Goal: Task Accomplishment & Management: Complete application form

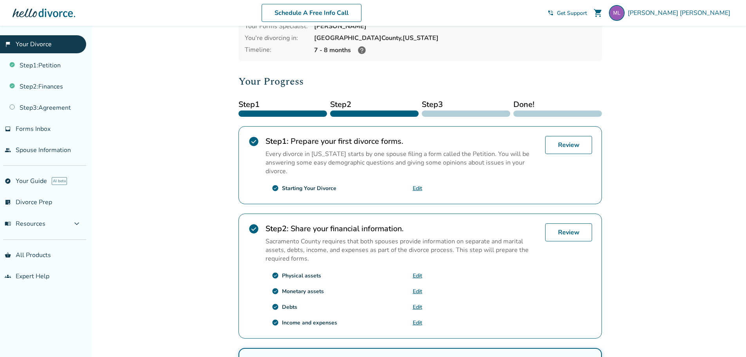
scroll to position [53, 0]
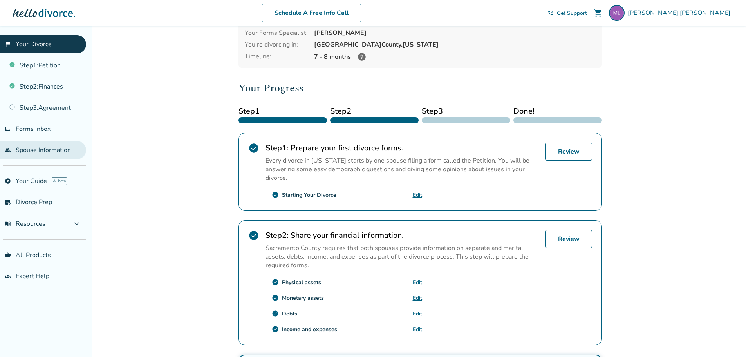
click at [36, 150] on link "people Spouse Information" at bounding box center [43, 150] width 86 height 18
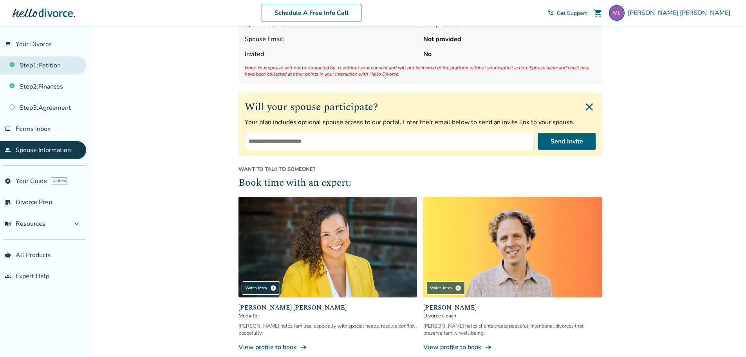
click at [52, 65] on link "Step 1 : Petition" at bounding box center [43, 65] width 86 height 18
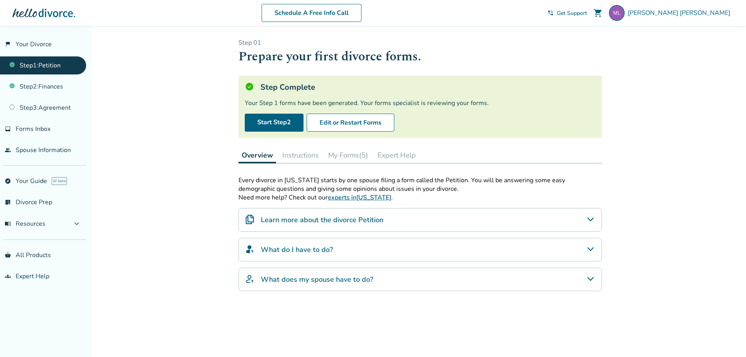
click at [589, 277] on icon "What does my spouse have to do?" at bounding box center [590, 278] width 9 height 9
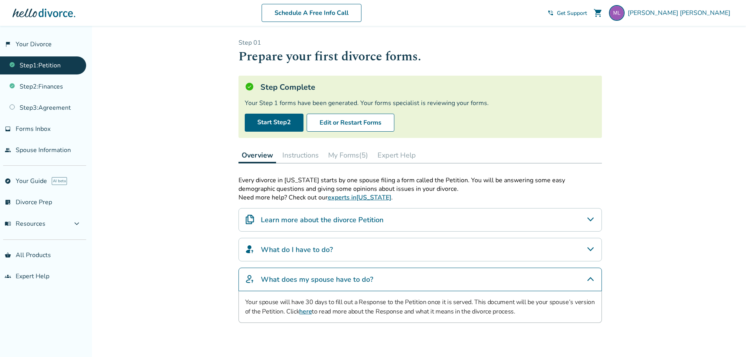
click at [306, 312] on link "here" at bounding box center [305, 311] width 13 height 9
click at [52, 111] on link "Step 3 : Agreement" at bounding box center [43, 108] width 86 height 18
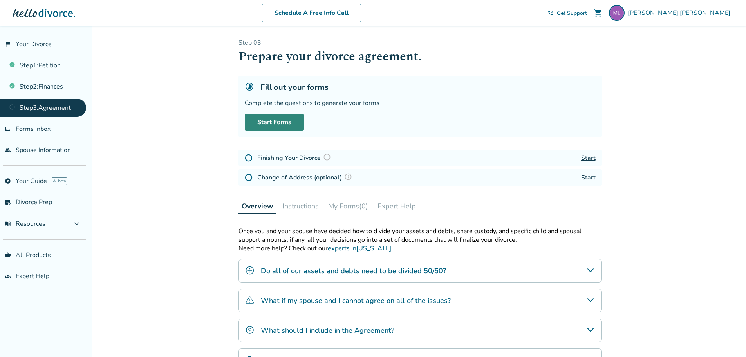
click at [276, 124] on link "Start Forms" at bounding box center [274, 122] width 59 height 17
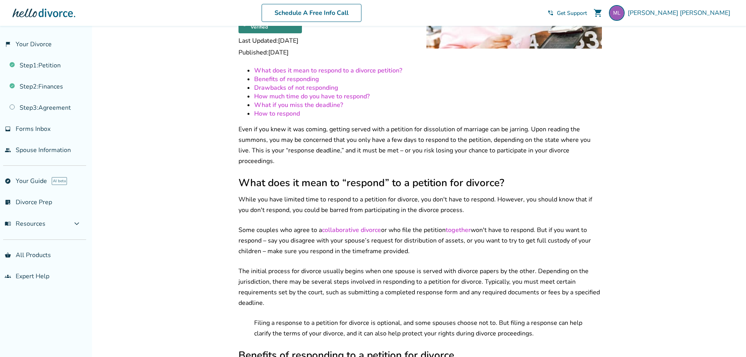
scroll to position [102, 0]
click at [63, 109] on link "Step 3 : Agreement" at bounding box center [43, 108] width 86 height 18
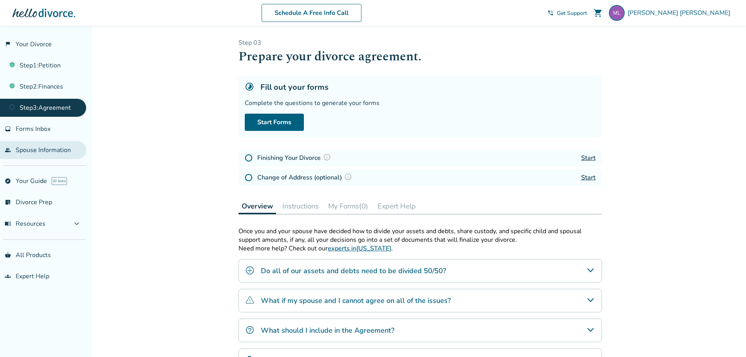
click at [43, 150] on link "people Spouse Information" at bounding box center [43, 150] width 86 height 18
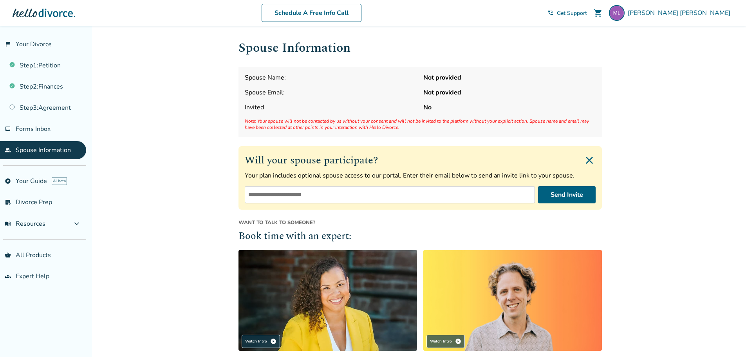
click at [292, 196] on input "email" at bounding box center [390, 194] width 290 height 17
type input "**********"
click at [571, 194] on button "Send Invite" at bounding box center [567, 194] width 58 height 17
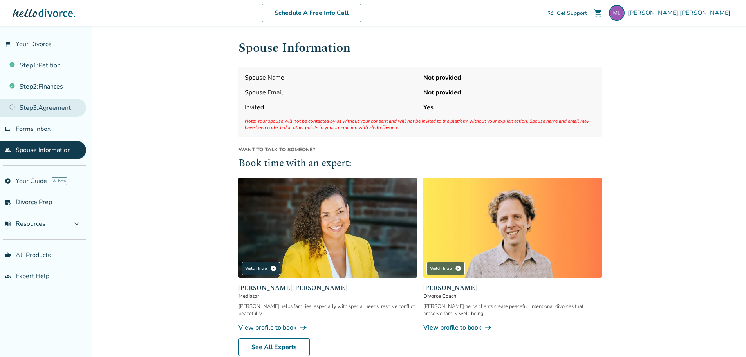
click at [54, 106] on link "Step 3 : Agreement" at bounding box center [43, 108] width 86 height 18
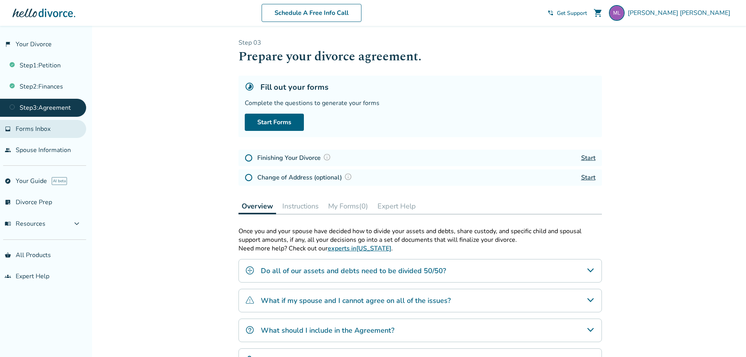
click at [37, 124] on span "Forms Inbox" at bounding box center [33, 128] width 35 height 9
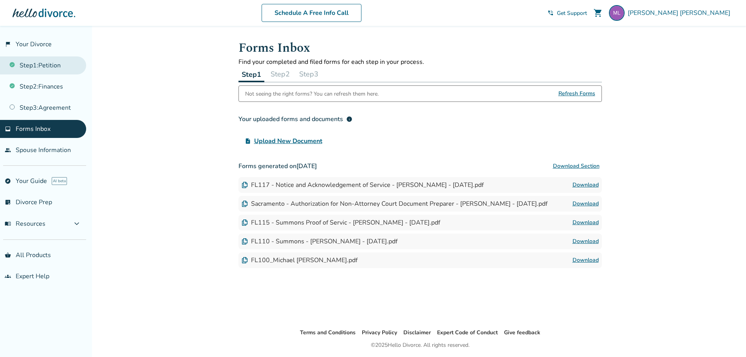
click at [52, 62] on link "Step 1 : Petition" at bounding box center [43, 65] width 86 height 18
click at [712, 11] on span "Michael Lewis" at bounding box center [680, 13] width 106 height 9
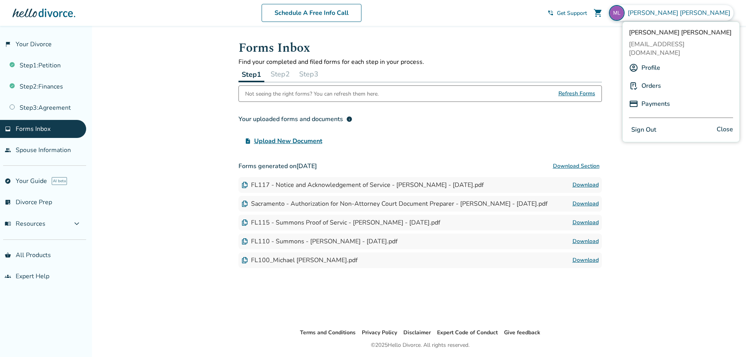
click at [648, 124] on button "Sign Out" at bounding box center [644, 129] width 30 height 11
